Goal: Browse casually

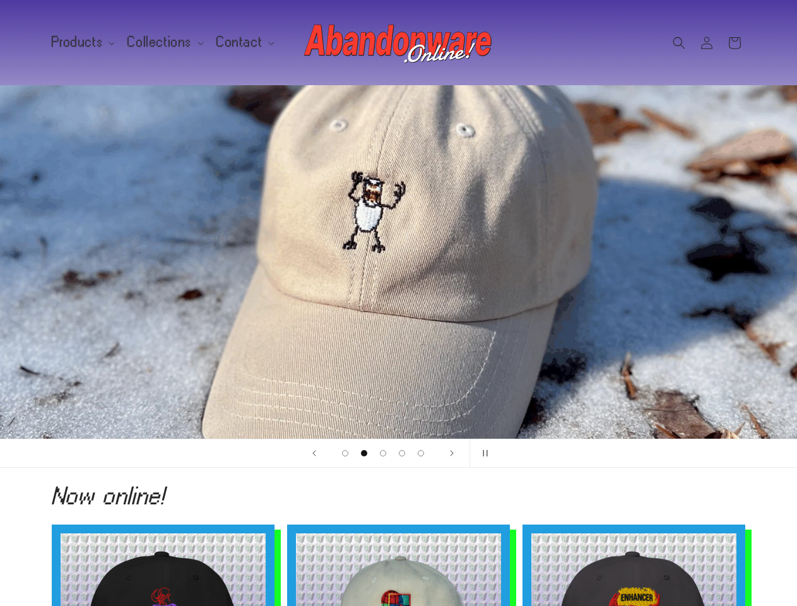
scroll to position [0, 797]
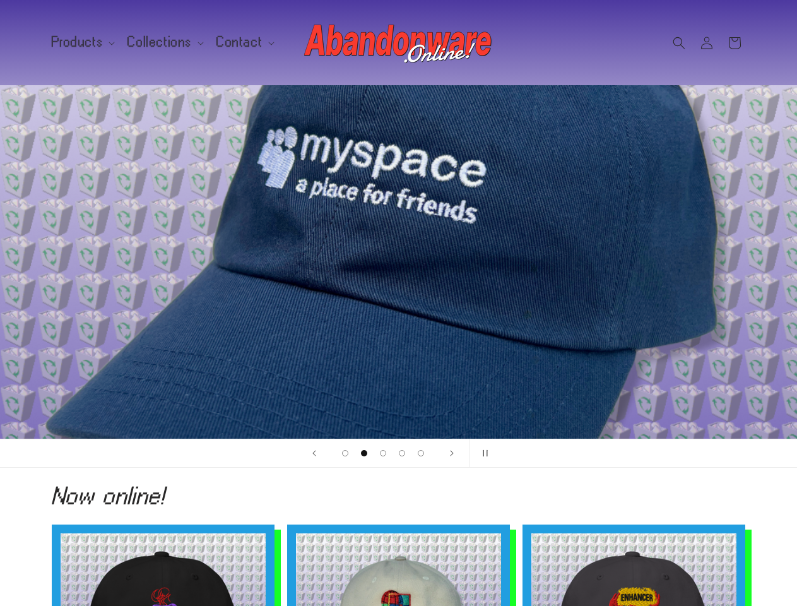
click at [398, 303] on div "2 of 5" at bounding box center [398, 261] width 757 height 353
click at [81, 42] on span "Products" at bounding box center [78, 42] width 52 height 11
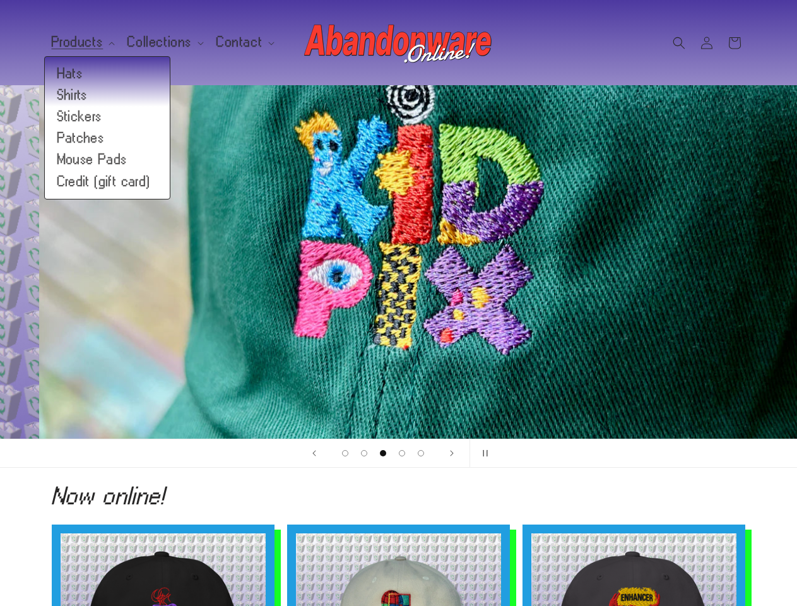
click at [160, 42] on span "Collections" at bounding box center [160, 42] width 64 height 11
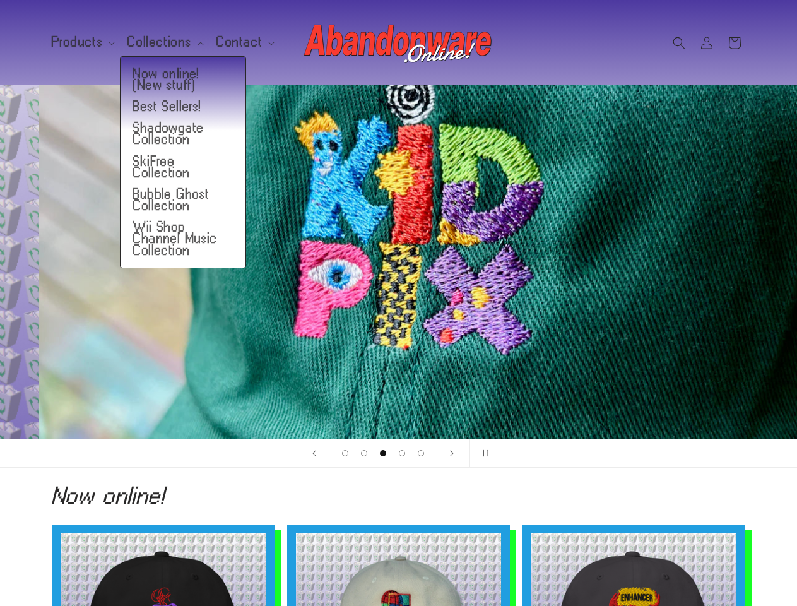
click at [237, 42] on span "Contact" at bounding box center [240, 42] width 46 height 11
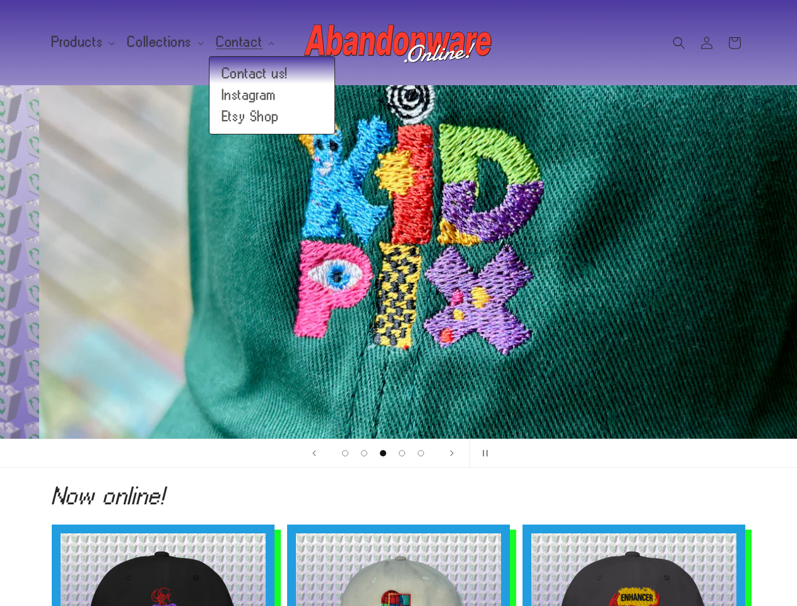
click at [679, 43] on icon "Search" at bounding box center [679, 43] width 13 height 13
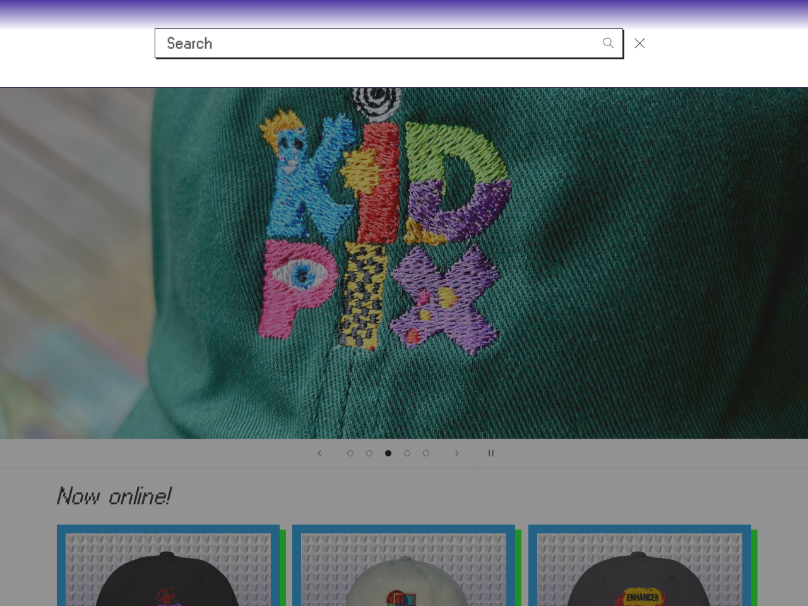
click at [680, 57] on div "Search" at bounding box center [404, 42] width 808 height 87
click at [0, 44] on div "Search" at bounding box center [0, 44] width 0 height 0
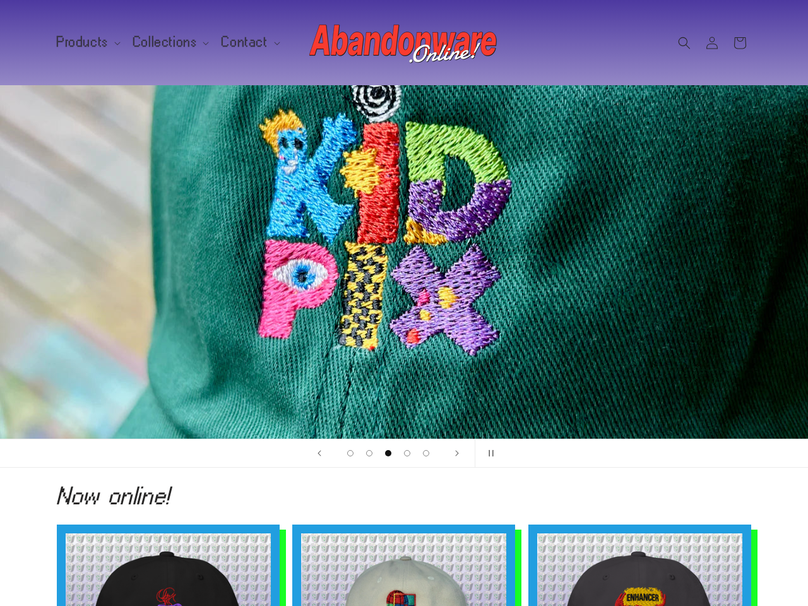
click at [347, 453] on span "Load slide 1 of 5" at bounding box center [350, 453] width 6 height 6
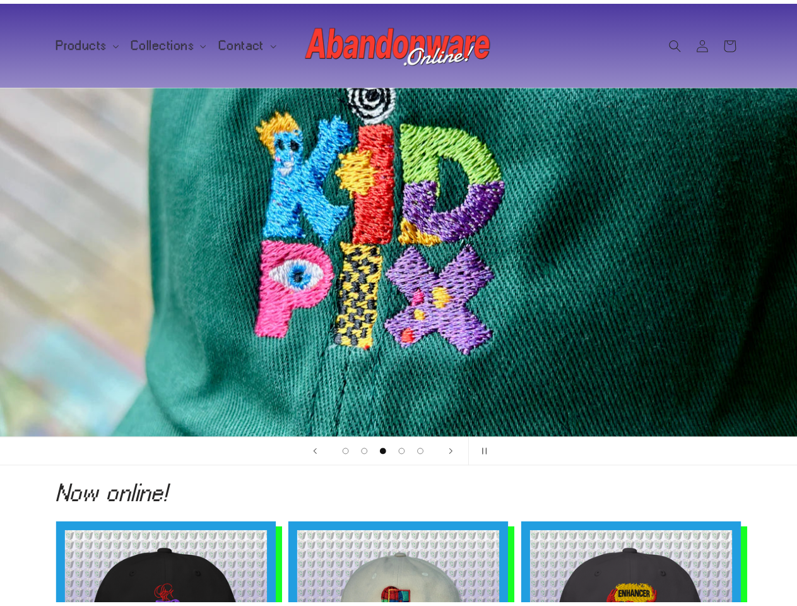
scroll to position [0, 1594]
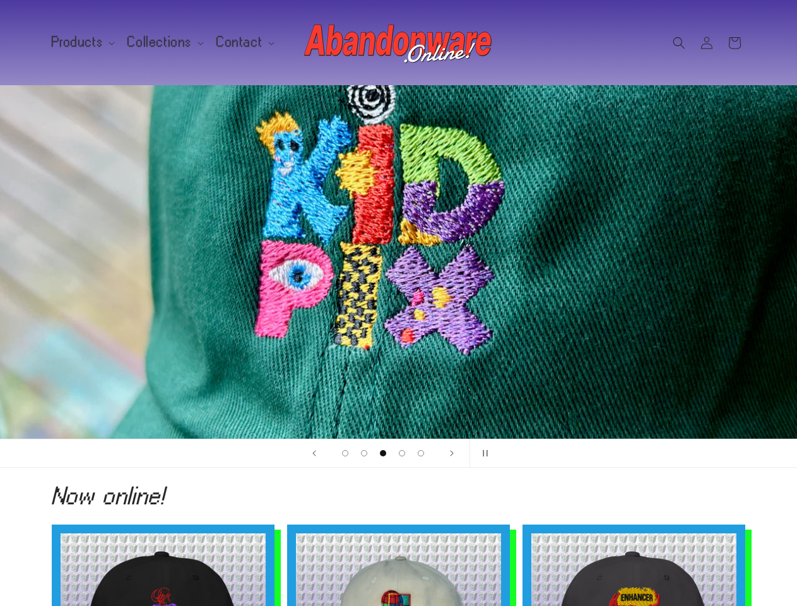
click at [364, 453] on span "Load slide 2 of 5" at bounding box center [364, 453] width 6 height 6
click at [383, 453] on span "Load slide 3 of 5" at bounding box center [383, 453] width 6 height 6
